Goal: Task Accomplishment & Management: Manage account settings

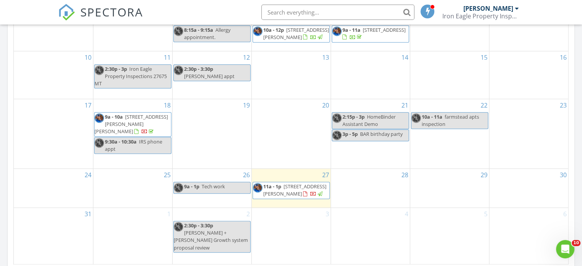
scroll to position [438, 0]
click at [296, 193] on span "3348 Racquet Club Dr, Billings 59102" at bounding box center [294, 189] width 63 height 14
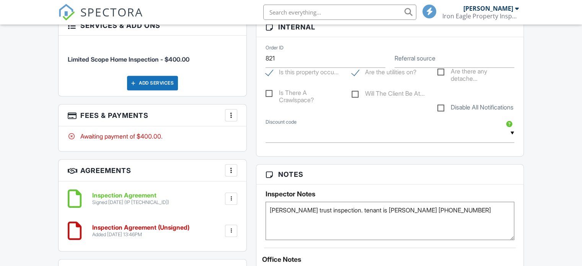
scroll to position [403, 0]
click at [231, 115] on div at bounding box center [231, 115] width 8 height 8
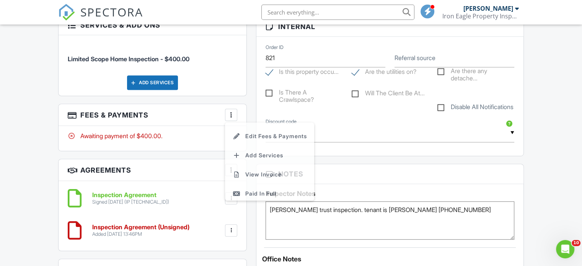
scroll to position [0, 0]
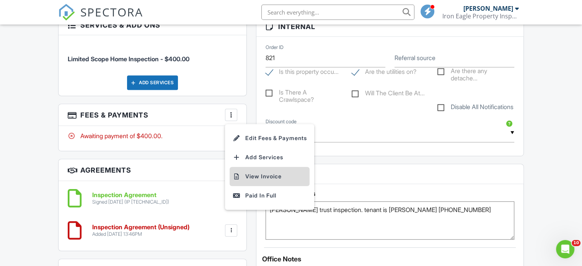
click at [264, 176] on li "View Invoice" at bounding box center [269, 176] width 80 height 19
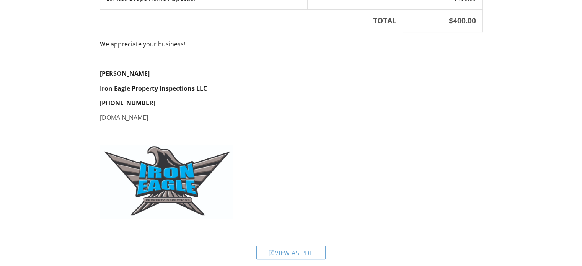
scroll to position [182, 0]
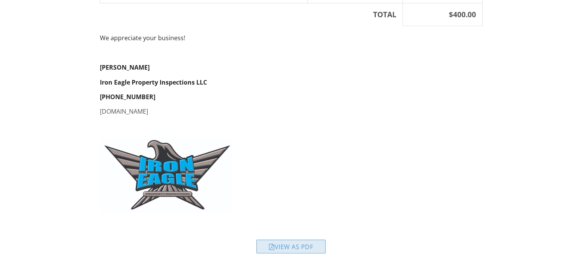
click at [297, 247] on div "View as PDF" at bounding box center [290, 246] width 69 height 14
